Goal: Browse casually: Explore the website without a specific task or goal

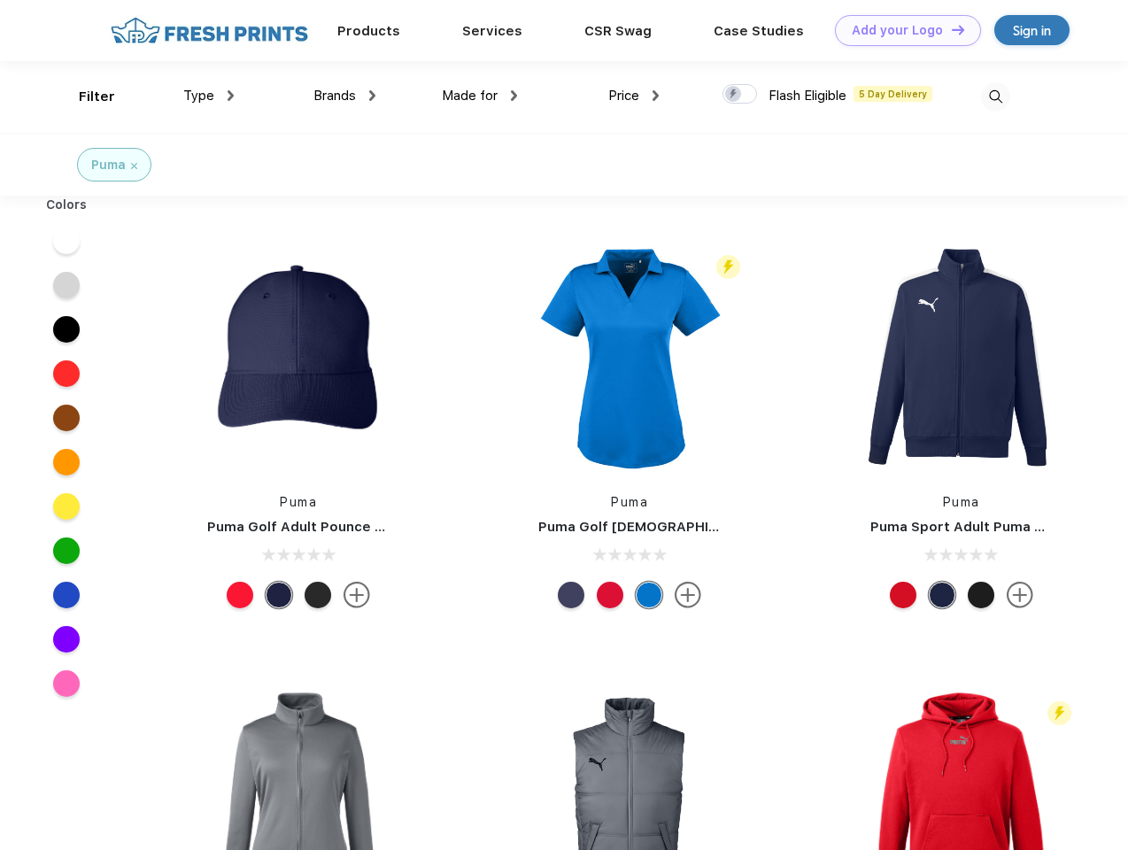
click at [902, 30] on link "Add your Logo Design Tool" at bounding box center [908, 30] width 146 height 31
click at [0, 0] on div "Design Tool" at bounding box center [0, 0] width 0 height 0
click at [950, 29] on link "Add your Logo Design Tool" at bounding box center [908, 30] width 146 height 31
click at [85, 97] on div "Filter" at bounding box center [97, 97] width 36 height 20
click at [209, 96] on span "Type" at bounding box center [198, 96] width 31 height 16
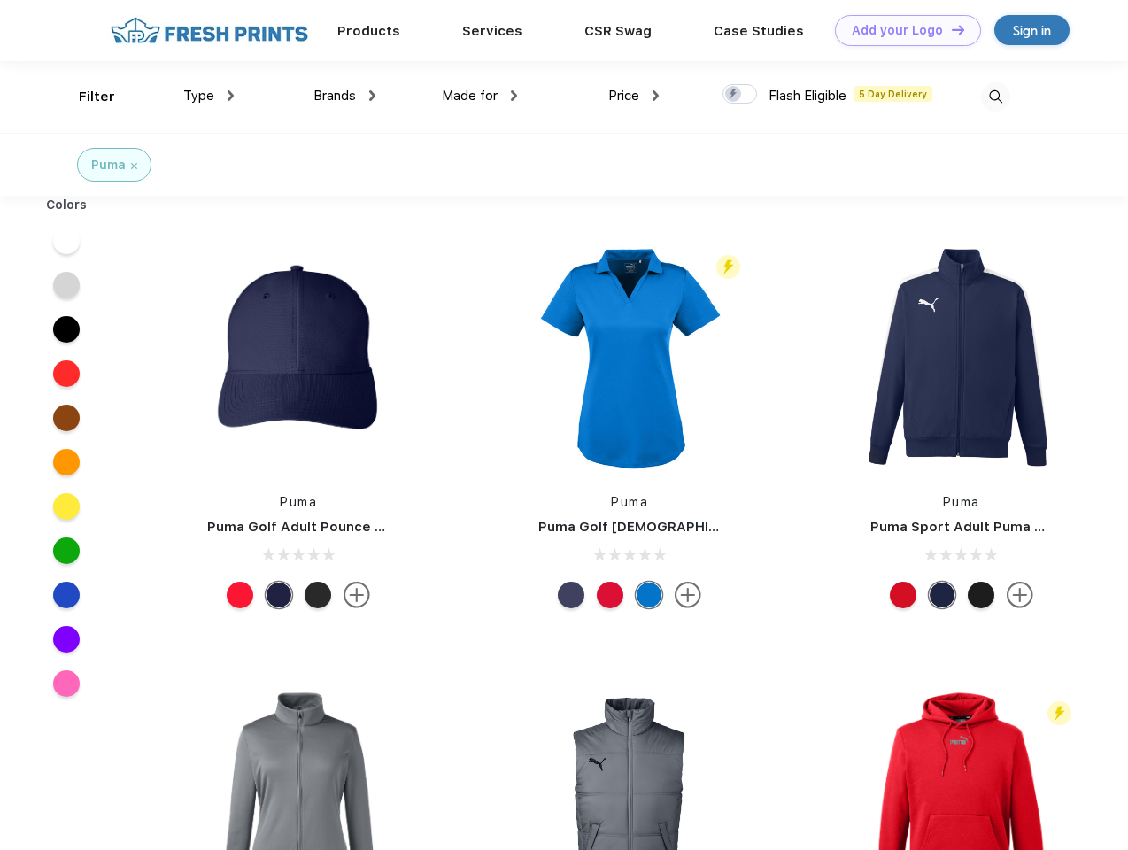
click at [345, 96] on span "Brands" at bounding box center [335, 96] width 43 height 16
click at [480, 96] on span "Made for" at bounding box center [470, 96] width 56 height 16
click at [634, 96] on span "Price" at bounding box center [623, 96] width 31 height 16
click at [740, 95] on div at bounding box center [740, 93] width 35 height 19
click at [734, 95] on input "checkbox" at bounding box center [729, 89] width 12 height 12
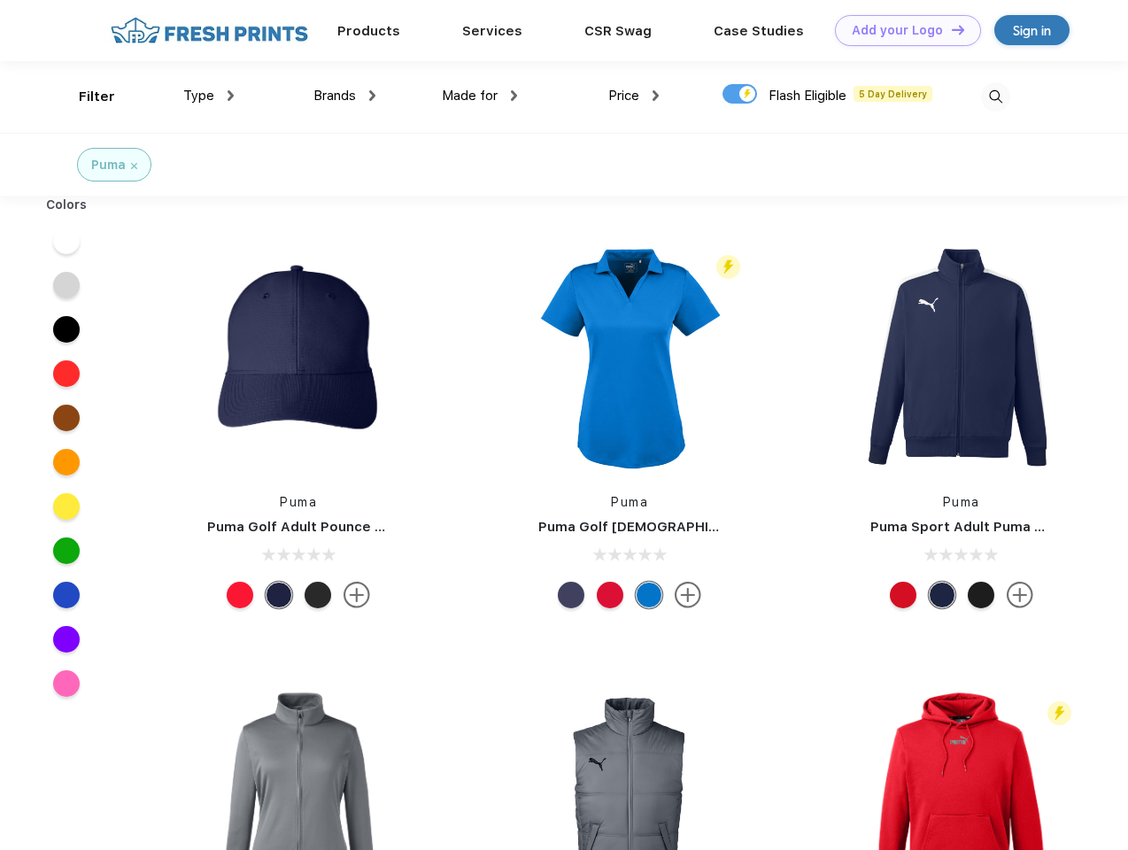
click at [995, 97] on img at bounding box center [995, 96] width 29 height 29
